Goal: Information Seeking & Learning: Learn about a topic

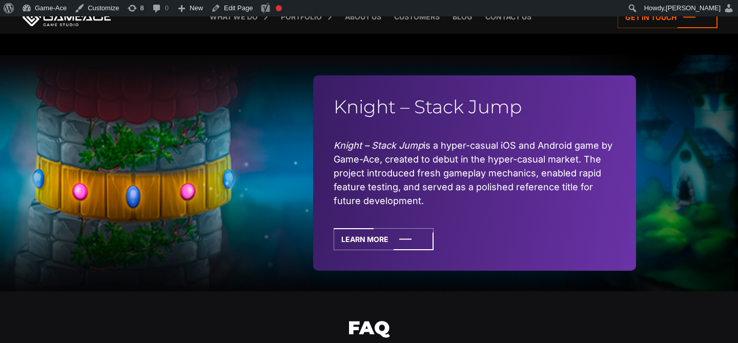
scroll to position [2926, 0]
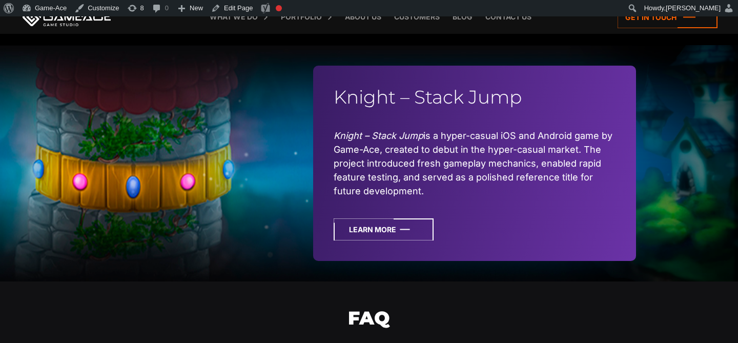
click at [358, 231] on icon at bounding box center [384, 229] width 100 height 22
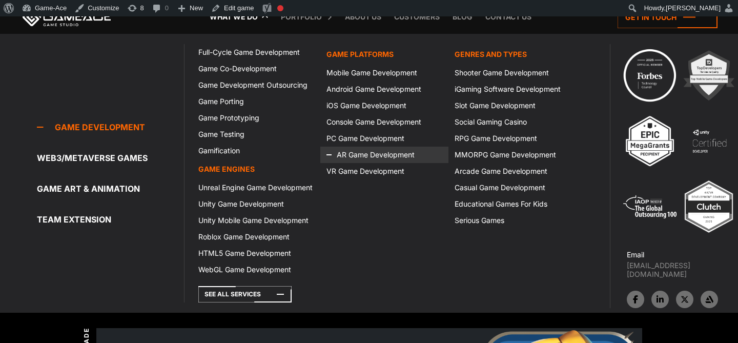
click at [344, 149] on icon at bounding box center [339, 155] width 25 height 16
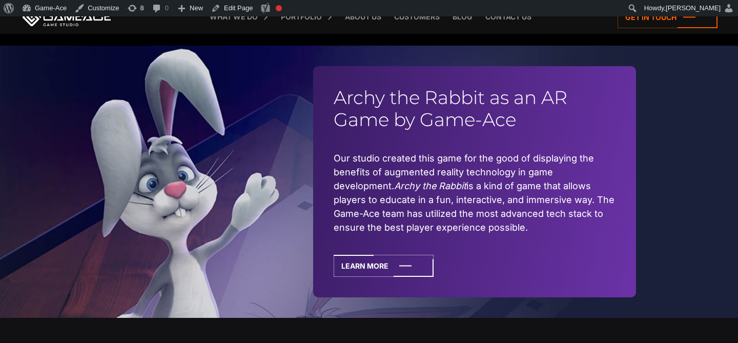
scroll to position [3101, 0]
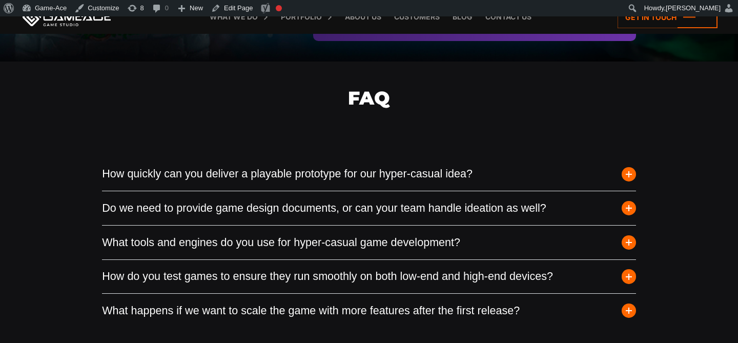
scroll to position [3147, 0]
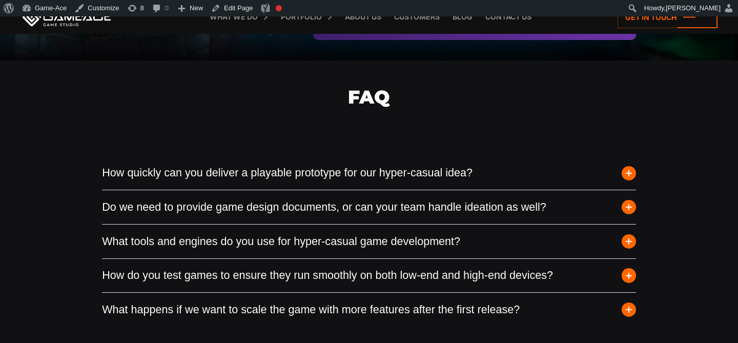
click at [631, 170] on span "button" at bounding box center [629, 173] width 14 height 14
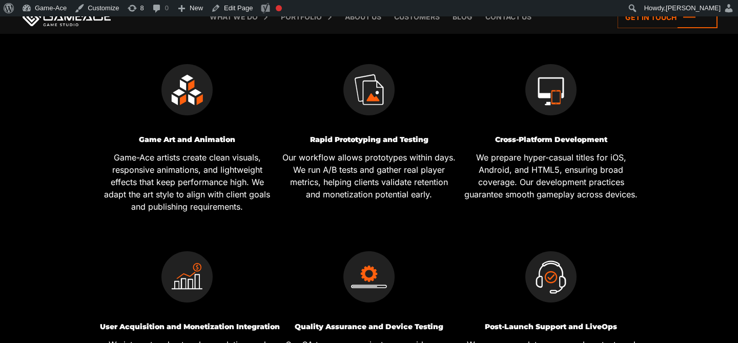
scroll to position [591, 0]
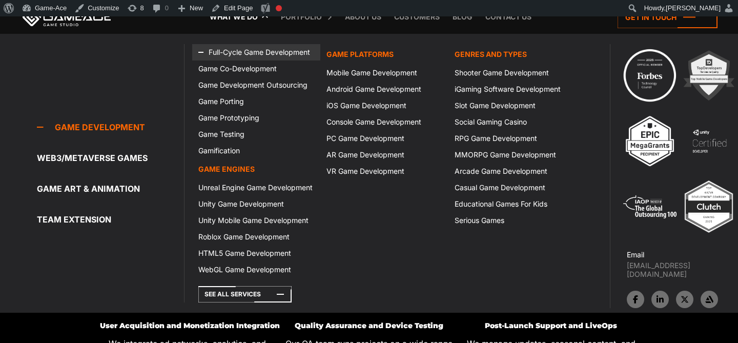
click at [248, 54] on link "Full-Cycle Game Development" at bounding box center [256, 52] width 128 height 16
